Goal: Task Accomplishment & Management: Complete application form

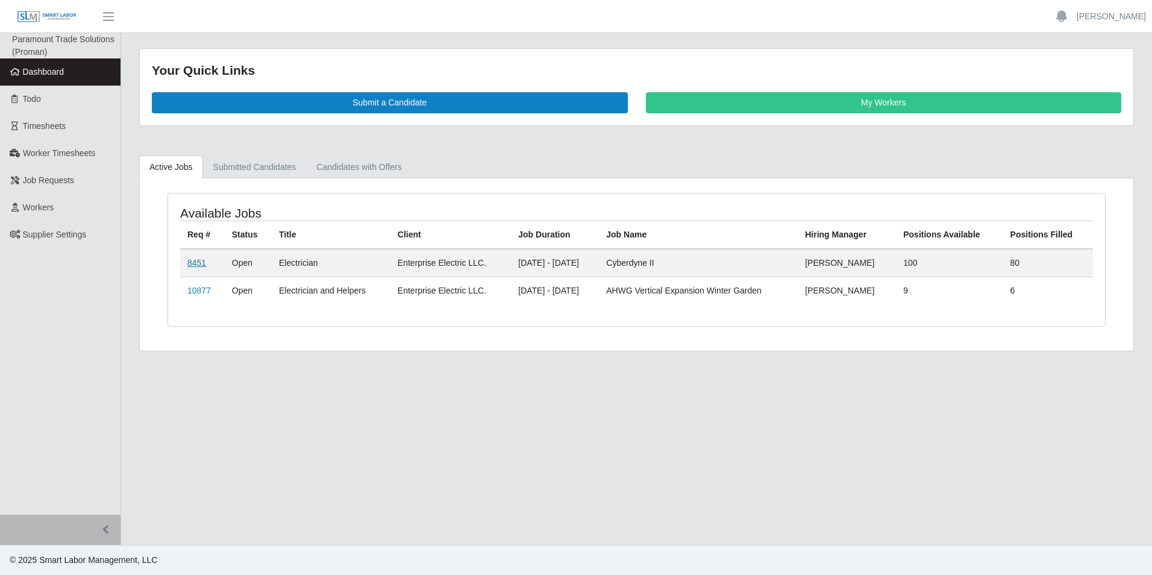
click at [192, 263] on link "8451" at bounding box center [196, 263] width 19 height 10
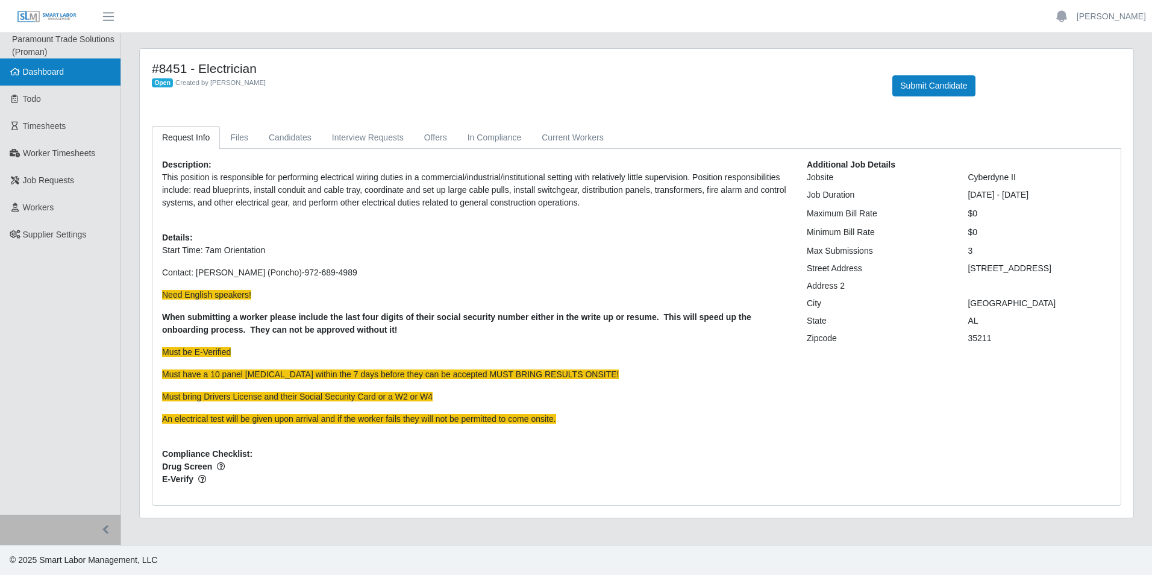
click at [66, 71] on link "Dashboard" at bounding box center [60, 71] width 121 height 27
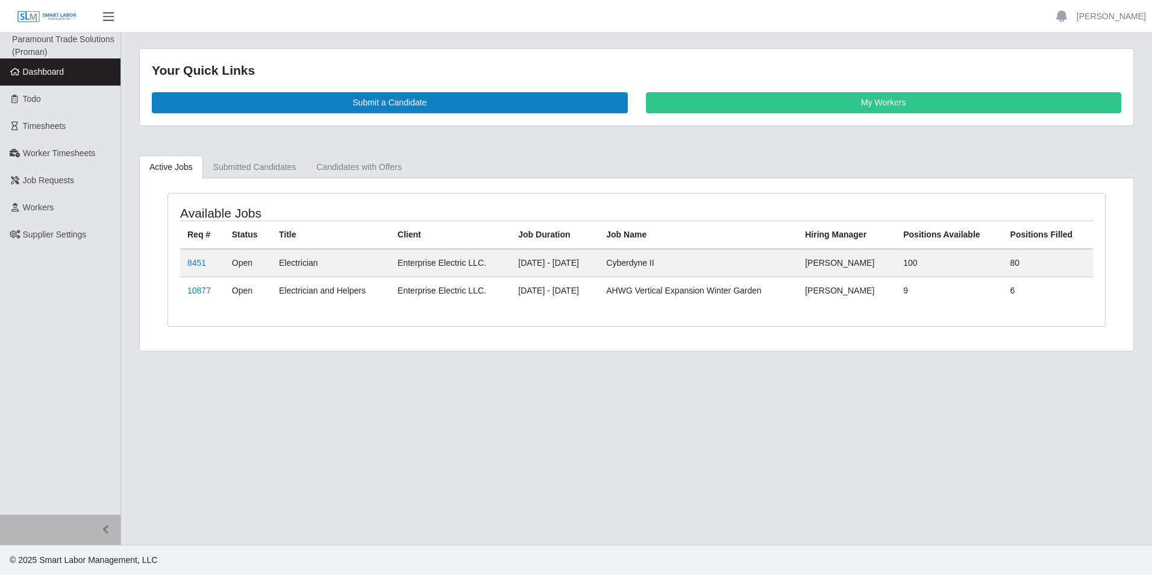
click at [105, 14] on span "button" at bounding box center [109, 17] width 16 height 14
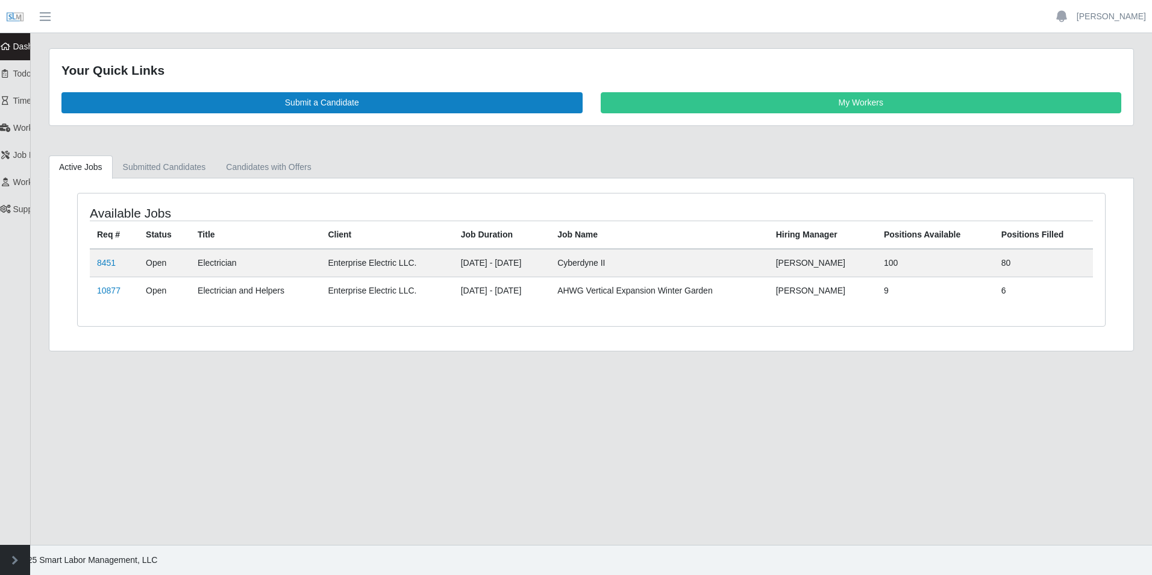
click at [43, 12] on span "button" at bounding box center [45, 17] width 16 height 14
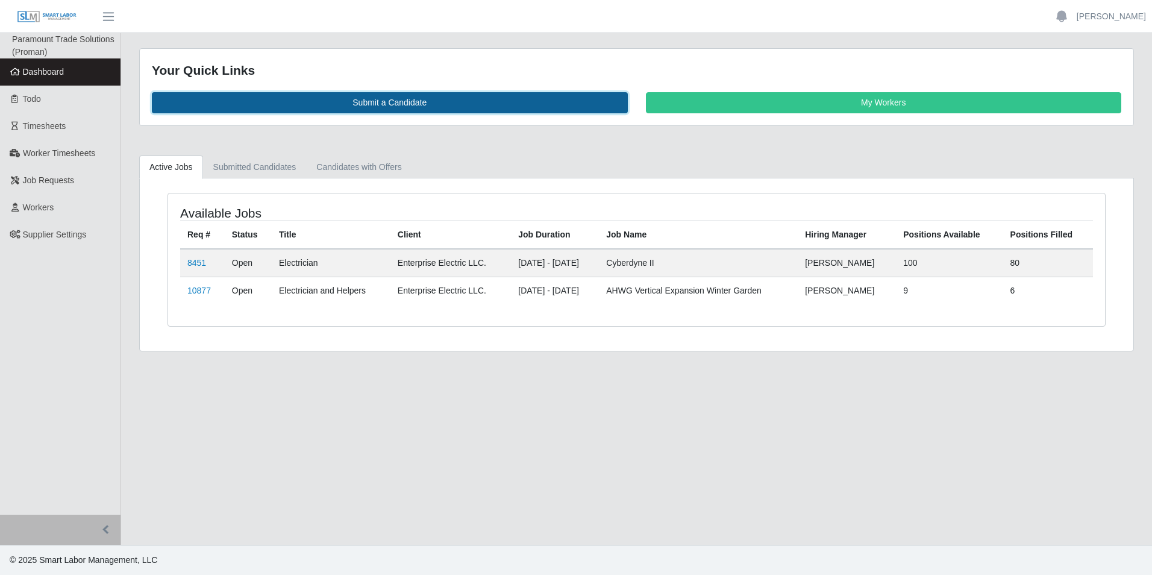
click at [488, 96] on link "Submit a Candidate" at bounding box center [390, 102] width 476 height 21
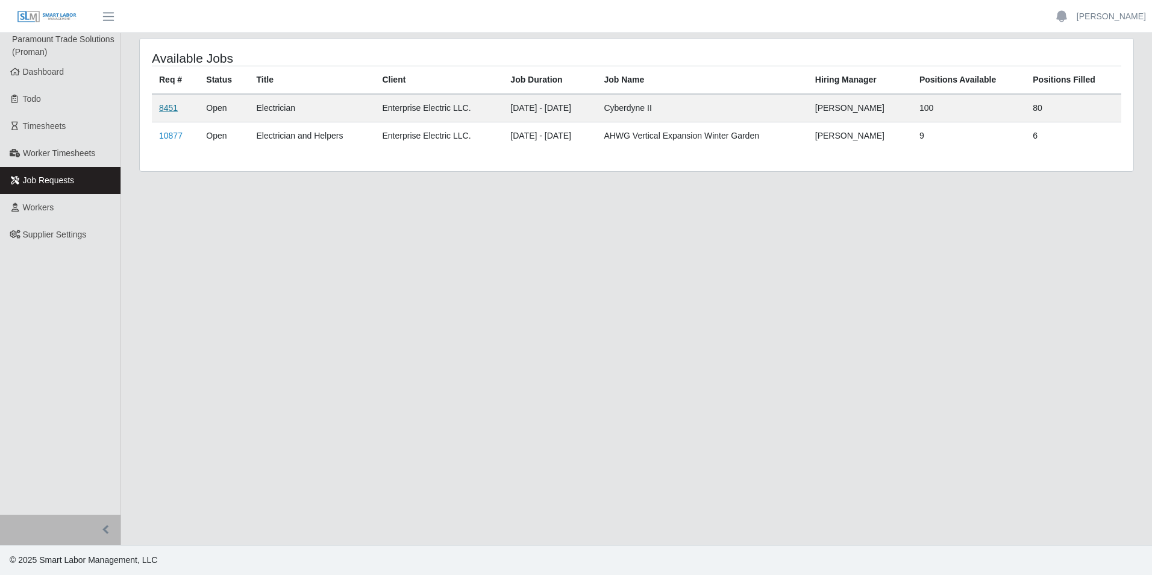
click at [171, 108] on link "8451" at bounding box center [168, 108] width 19 height 10
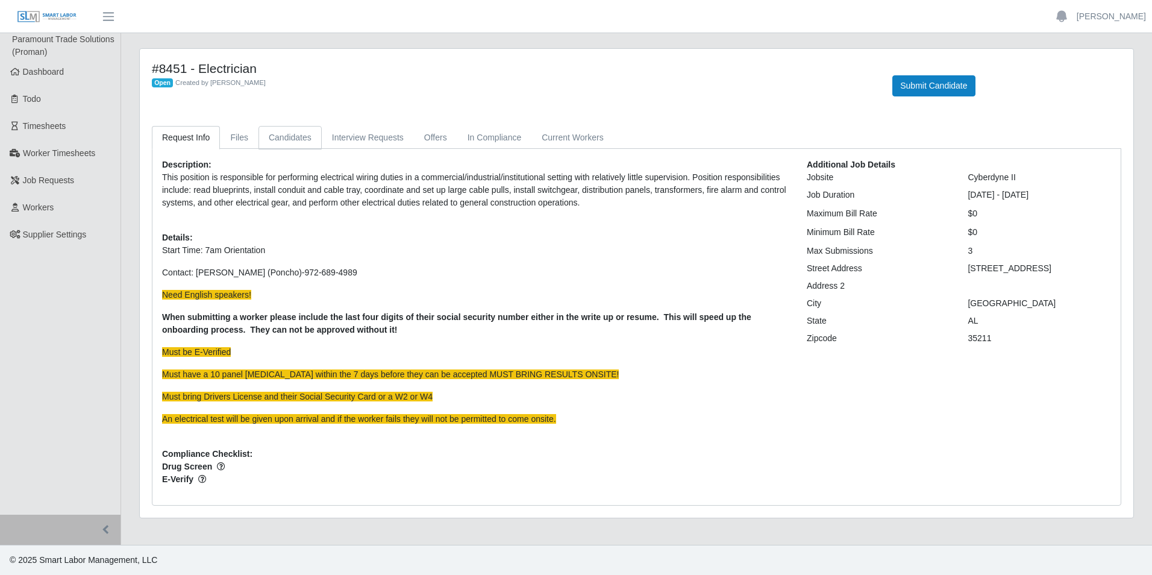
click at [277, 136] on link "Candidates" at bounding box center [290, 138] width 63 height 24
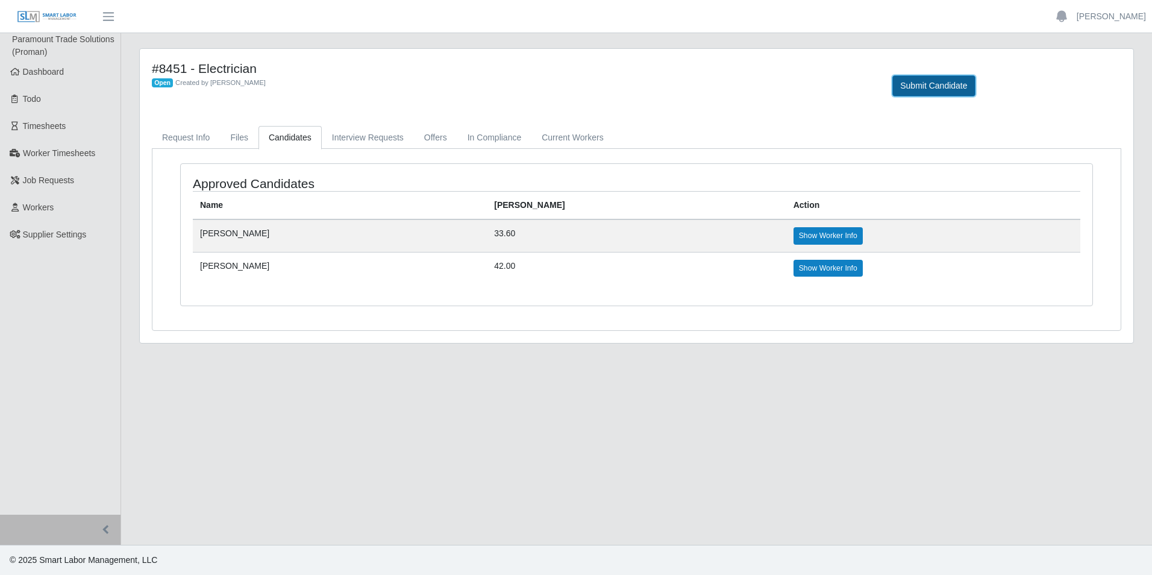
click at [965, 87] on button "Submit Candidate" at bounding box center [934, 85] width 83 height 21
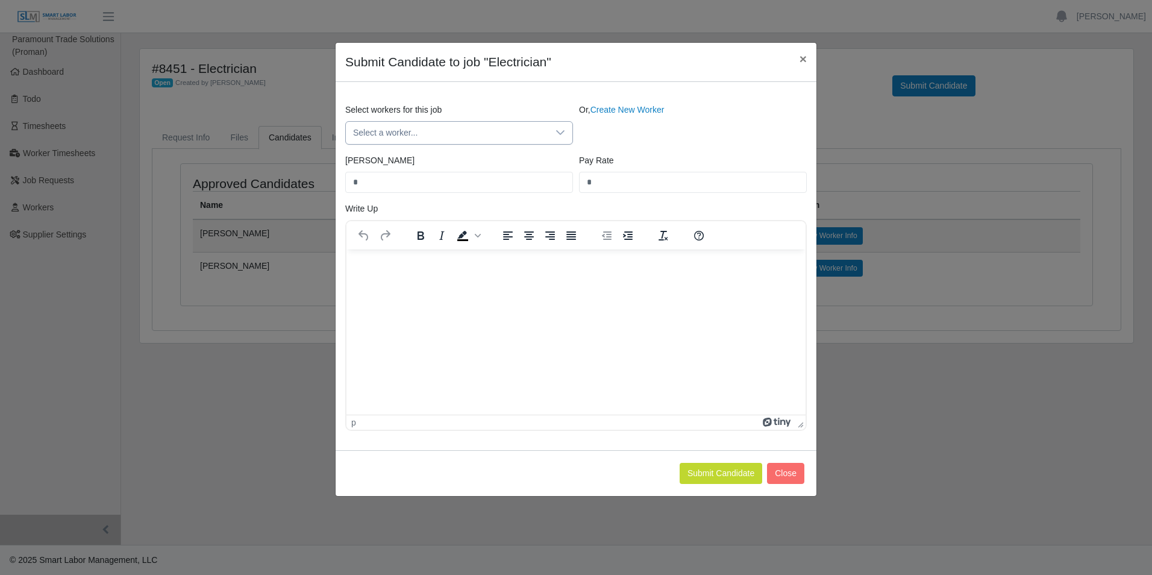
click at [561, 136] on icon at bounding box center [561, 133] width 10 height 10
click at [612, 137] on div "Or, Create New Worker" at bounding box center [693, 124] width 234 height 41
click at [627, 107] on link "Create New Worker" at bounding box center [628, 110] width 74 height 10
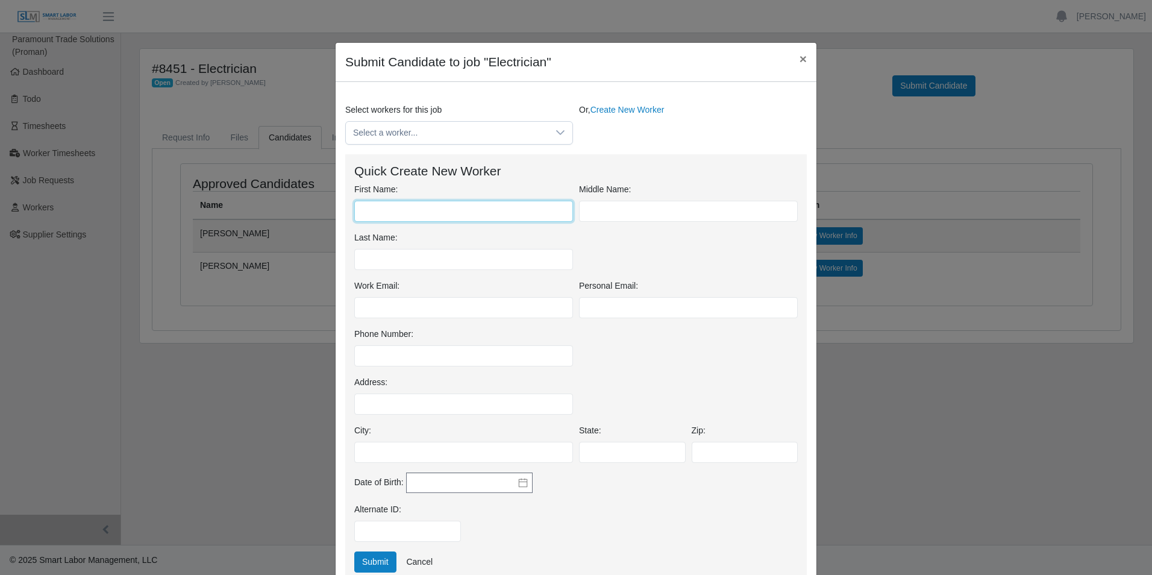
click at [445, 213] on input "First Name:" at bounding box center [463, 211] width 219 height 21
